Goal: Information Seeking & Learning: Compare options

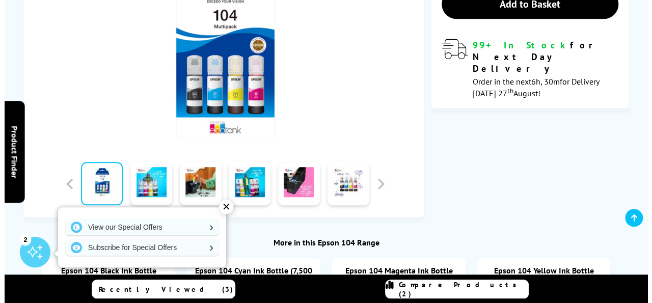
scroll to position [345, 0]
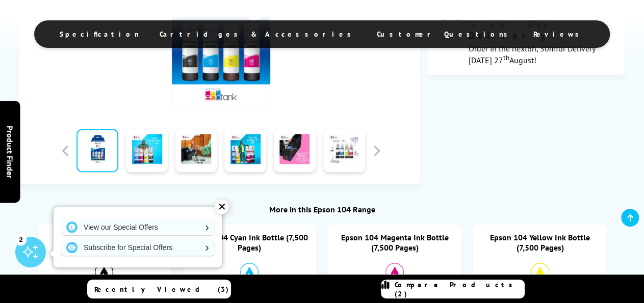
click at [446, 293] on span "Compare Products (2)" at bounding box center [459, 289] width 129 height 18
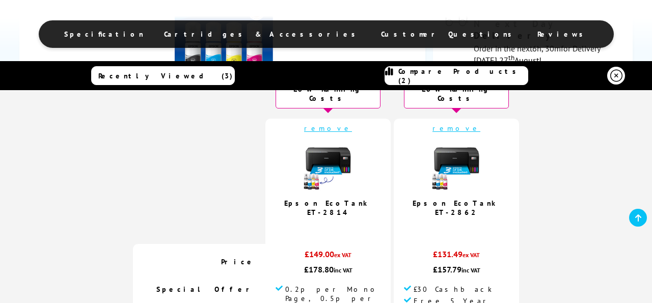
scroll to position [63, 0]
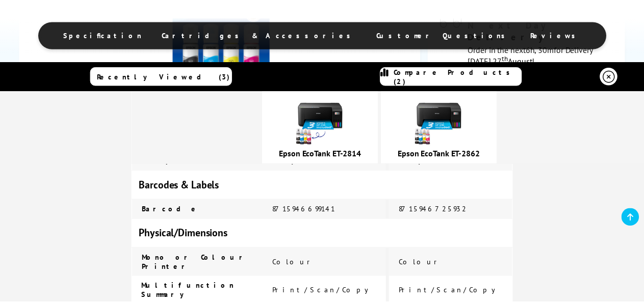
scroll to position [0, 0]
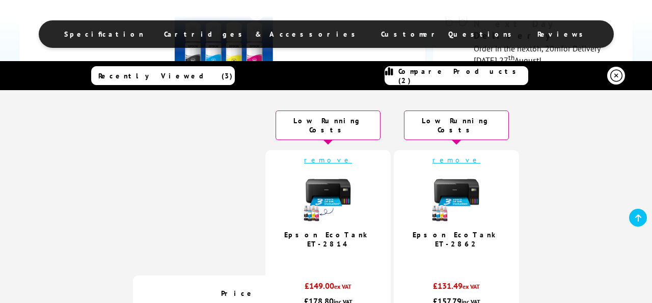
click at [207, 150] on td at bounding box center [199, 212] width 133 height 125
click at [614, 72] on icon at bounding box center [617, 76] width 12 height 12
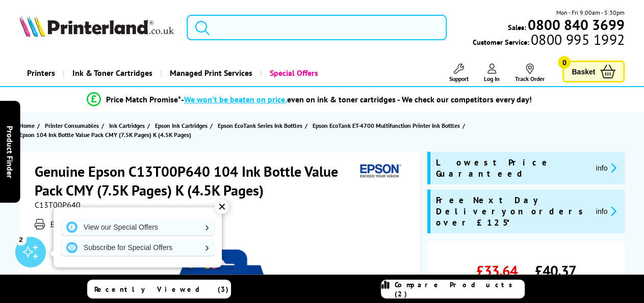
click at [302, 27] on input "search" at bounding box center [317, 27] width 260 height 25
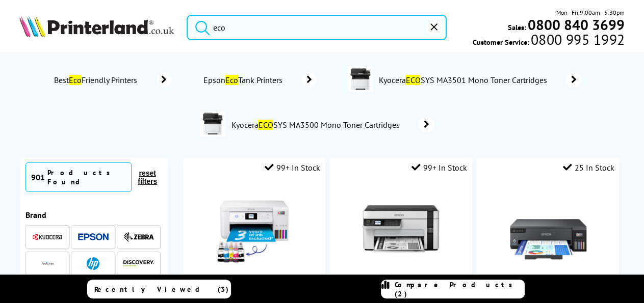
type input "eco"
click at [187, 15] on button "submit" at bounding box center [199, 26] width 25 height 22
click at [482, 134] on ol "Best Eco Friendly Printers Epson Eco Tank Printers Kyocera ECO SYS MA3501 Mono …" at bounding box center [322, 103] width 586 height 90
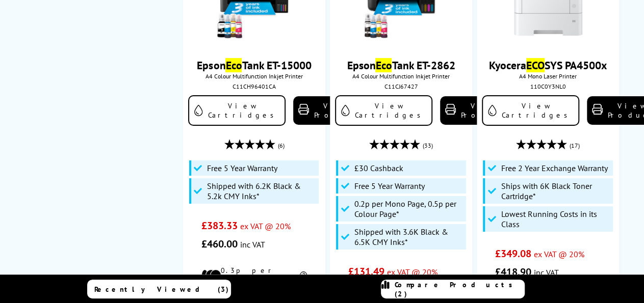
scroll to position [1829, 0]
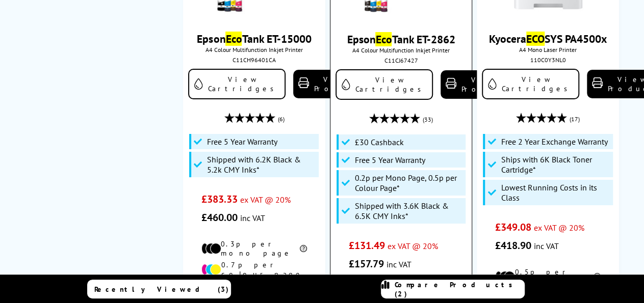
click at [407, 32] on link "Epson Eco Tank ET-2862" at bounding box center [401, 39] width 108 height 14
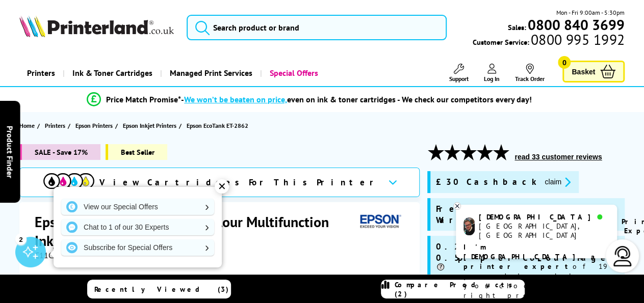
click at [618, 104] on ul "Price Match Promise* - We won’t be beaten on price, even on ink & toner cartrid…" at bounding box center [322, 100] width 634 height 18
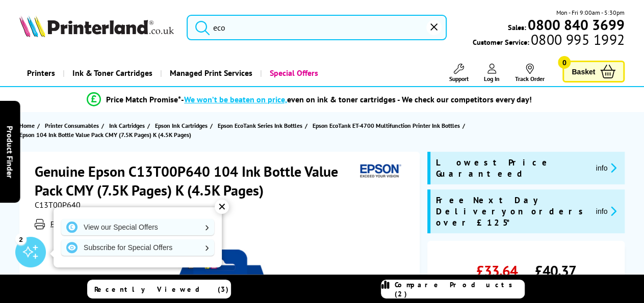
click at [248, 28] on input "eco" at bounding box center [317, 27] width 260 height 25
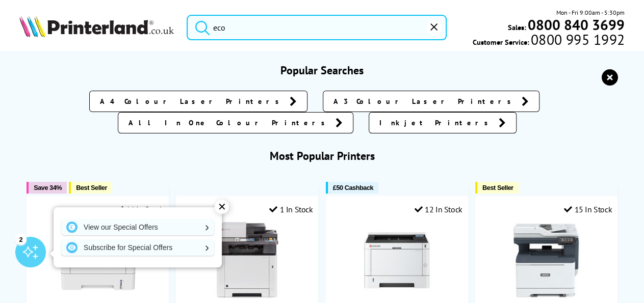
click at [187, 15] on button "submit" at bounding box center [199, 26] width 25 height 22
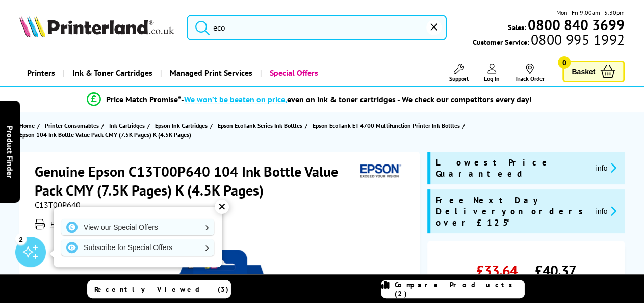
click at [252, 24] on input "eco" at bounding box center [317, 27] width 260 height 25
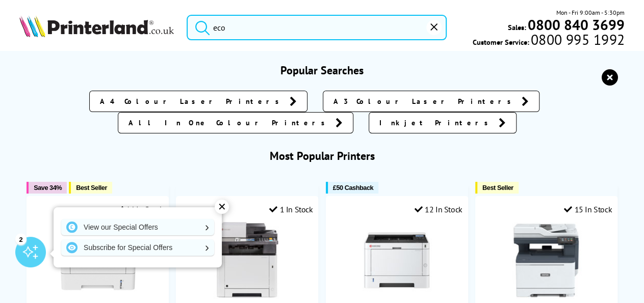
click at [574, 149] on h3 "Most Popular Printers" at bounding box center [321, 156] width 605 height 14
click at [300, 28] on input "eco" at bounding box center [317, 27] width 260 height 25
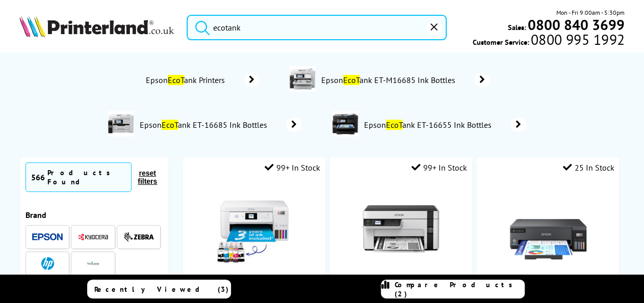
type input "ecotank"
click at [187, 15] on button "submit" at bounding box center [199, 26] width 25 height 22
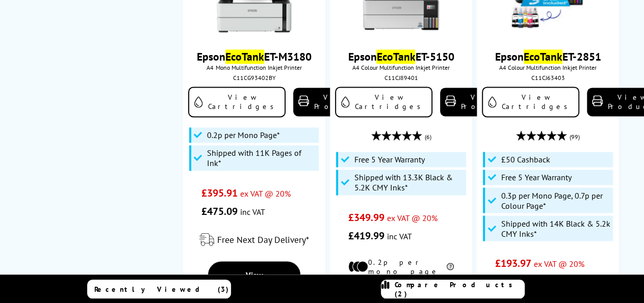
scroll to position [769, 0]
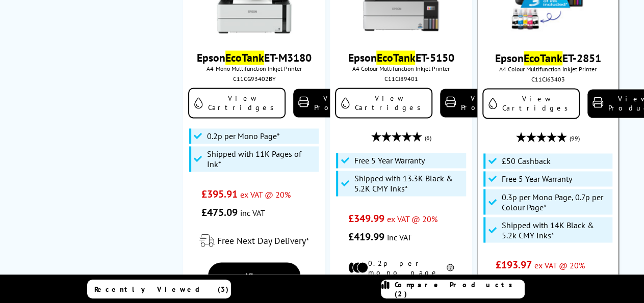
click at [551, 52] on mark "EcoTank" at bounding box center [543, 58] width 39 height 14
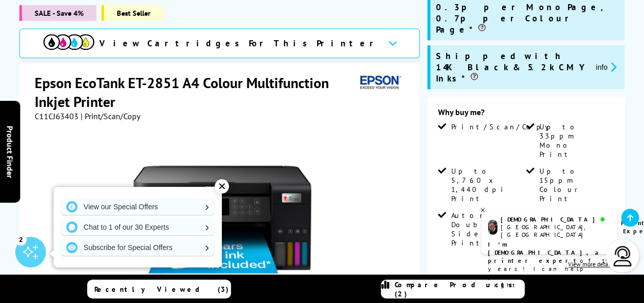
scroll to position [266, 0]
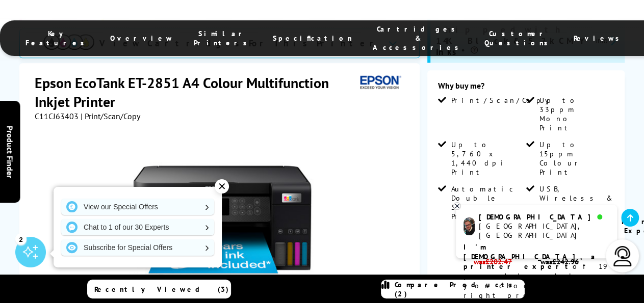
click at [639, 116] on div "SALE - Save 4% Best Seller View Cartridges For This Printer Epson EcoTank ET-28…" at bounding box center [322, 212] width 644 height 668
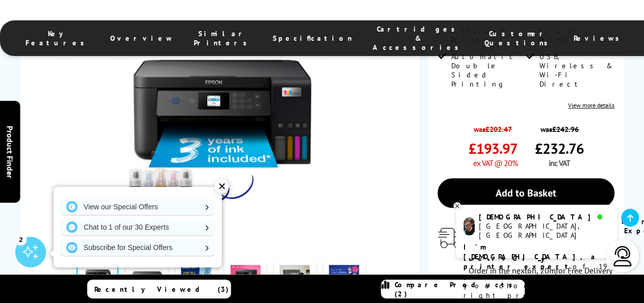
scroll to position [425, 0]
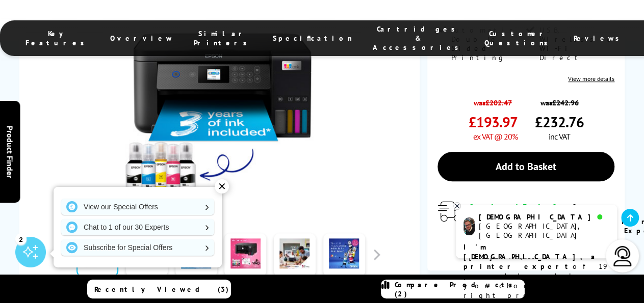
click at [223, 187] on div "✕" at bounding box center [222, 186] width 14 height 14
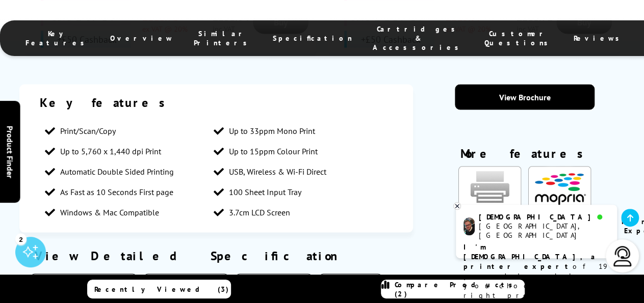
scroll to position [955, 0]
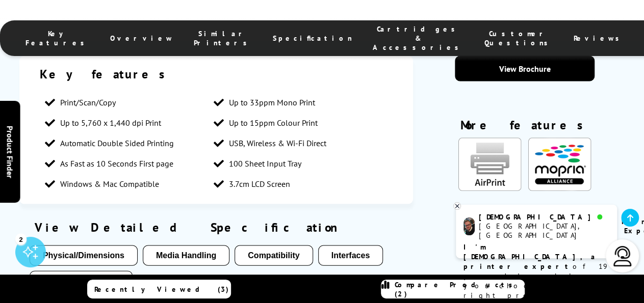
click at [106, 245] on button "Physical/Dimensions" at bounding box center [84, 255] width 108 height 20
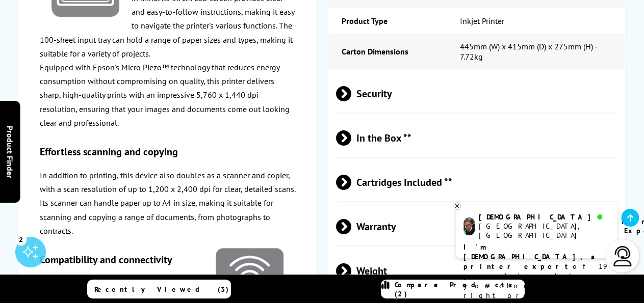
scroll to position [0, 0]
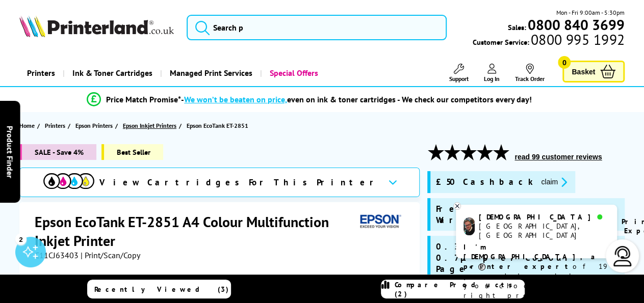
click at [161, 125] on span "Epson Inkjet Printers" at bounding box center [150, 125] width 54 height 11
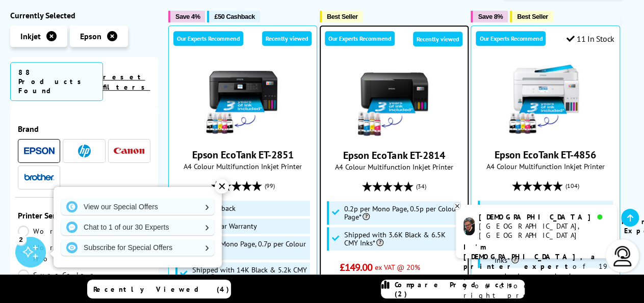
scroll to position [265, 0]
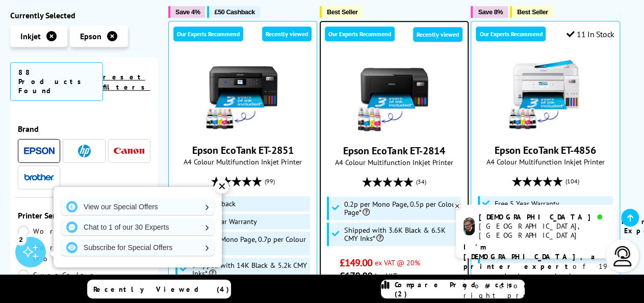
click at [220, 189] on div "✕" at bounding box center [222, 186] width 14 height 14
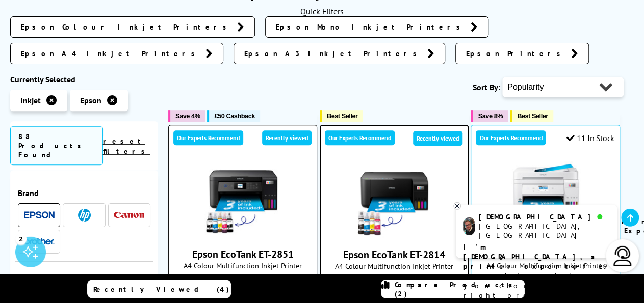
scroll to position [133, 0]
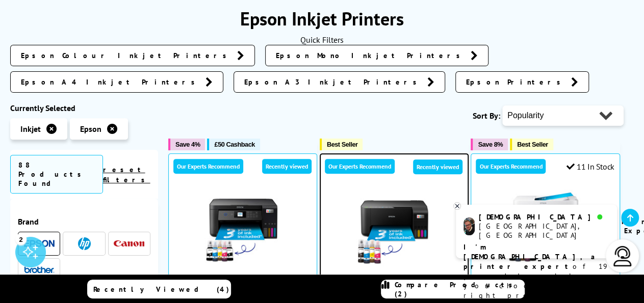
select select "Price Ascending"
click option "Price - Low to High" at bounding box center [0, 0] width 0 height 0
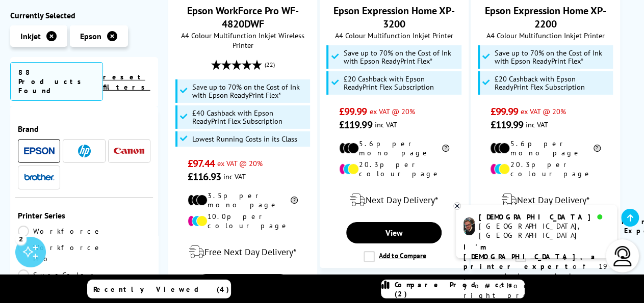
scroll to position [1670, 0]
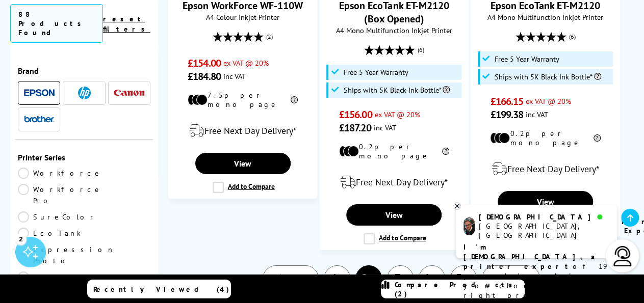
scroll to position [1723, 0]
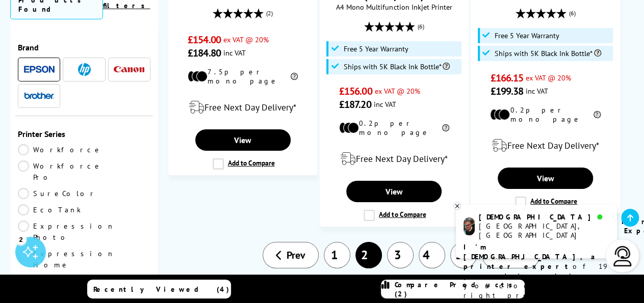
click at [403, 242] on link "3" at bounding box center [400, 255] width 27 height 27
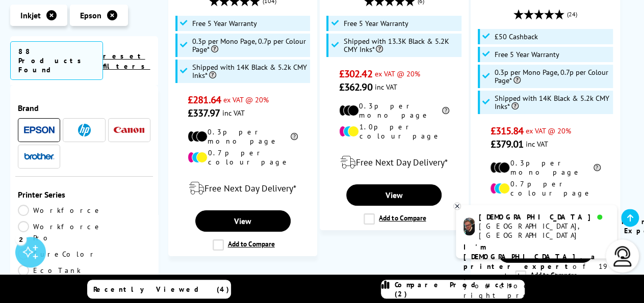
scroll to position [1802, 0]
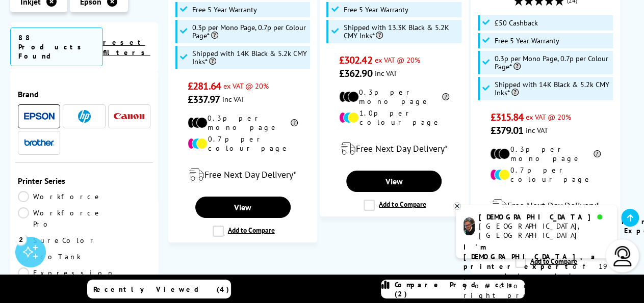
click at [369, 289] on link "2" at bounding box center [368, 302] width 27 height 27
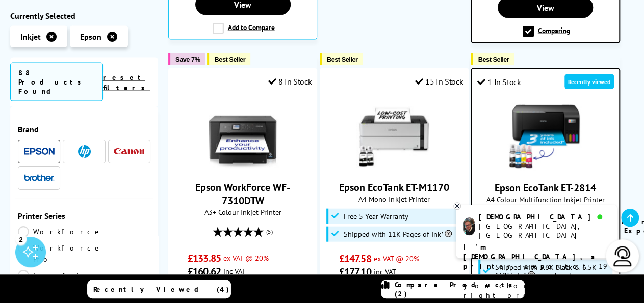
scroll to position [1087, 0]
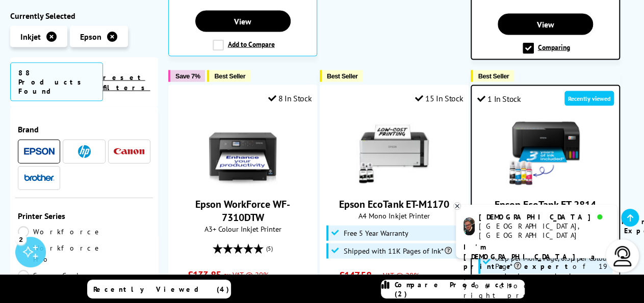
click at [554, 198] on link "Epson EcoTank ET-2814" at bounding box center [544, 204] width 101 height 13
